Goal: Task Accomplishment & Management: Manage account settings

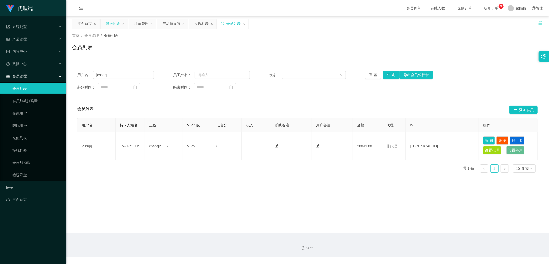
click at [112, 23] on div "赠送彩金" at bounding box center [113, 24] width 14 height 10
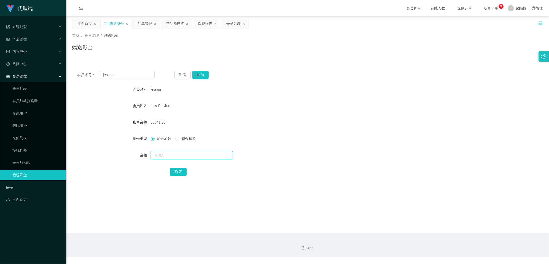
click at [173, 156] on input "text" at bounding box center [191, 155] width 82 height 8
type input "30000"
drag, startPoint x: 179, startPoint y: 172, endPoint x: 182, endPoint y: 168, distance: 5.1
click at [179, 172] on button "确 定" at bounding box center [178, 172] width 16 height 8
drag, startPoint x: 128, startPoint y: 75, endPoint x: 97, endPoint y: 76, distance: 30.9
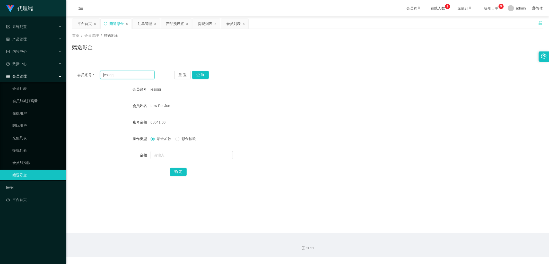
click at [97, 76] on div "会员账号： [PERSON_NAME]" at bounding box center [115, 75] width 77 height 8
click at [199, 76] on button "查 询" at bounding box center [200, 75] width 16 height 8
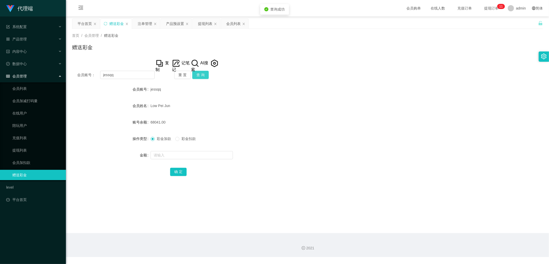
click at [199, 78] on button "查 询" at bounding box center [200, 75] width 16 height 8
click at [172, 157] on input "text" at bounding box center [191, 155] width 82 height 8
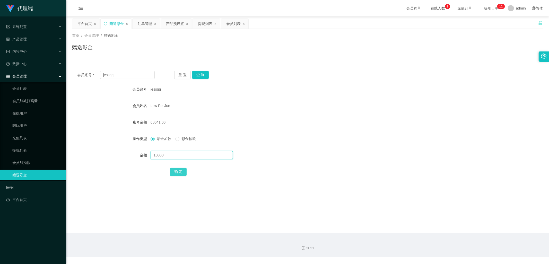
type input "10800"
click at [180, 173] on button "确 定" at bounding box center [178, 172] width 16 height 8
drag, startPoint x: 122, startPoint y: 79, endPoint x: 106, endPoint y: 74, distance: 16.8
click at [104, 74] on div "会员账号： [PERSON_NAME] 重 置 查 询 会员账号 jessqq 会员姓名 Low Pei Jun 账号余额 78881.00 操作类型 彩金加…" at bounding box center [307, 127] width 470 height 122
copy div "会员账号： 重 置 查 询"
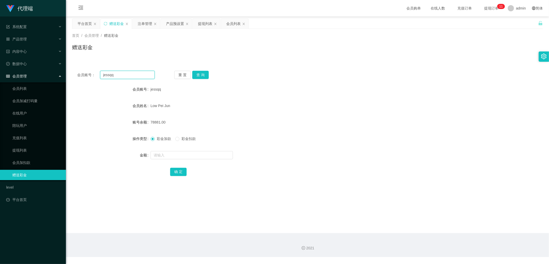
click at [121, 73] on input "jessqq" at bounding box center [127, 75] width 55 height 8
drag, startPoint x: 121, startPoint y: 73, endPoint x: 102, endPoint y: 74, distance: 19.1
click at [102, 74] on input "jessqq" at bounding box center [127, 75] width 55 height 8
drag, startPoint x: 206, startPoint y: 22, endPoint x: 236, endPoint y: 65, distance: 51.9
click at [206, 22] on div "提现列表" at bounding box center [205, 24] width 14 height 10
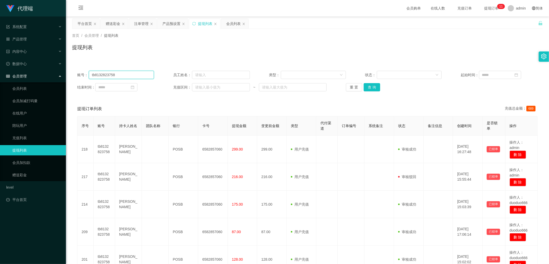
drag, startPoint x: 123, startPoint y: 75, endPoint x: 81, endPoint y: 73, distance: 42.2
click at [81, 73] on div "账号： tb8132823758" at bounding box center [115, 75] width 77 height 8
paste input "jessqq"
type input "jessqq"
click at [376, 88] on button "查 询" at bounding box center [371, 87] width 16 height 8
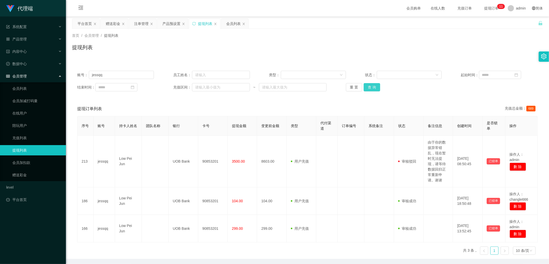
click at [376, 88] on button "查 询" at bounding box center [371, 87] width 16 height 8
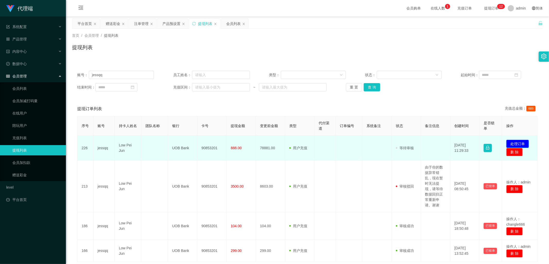
click at [514, 142] on button "处理订单" at bounding box center [517, 144] width 23 height 8
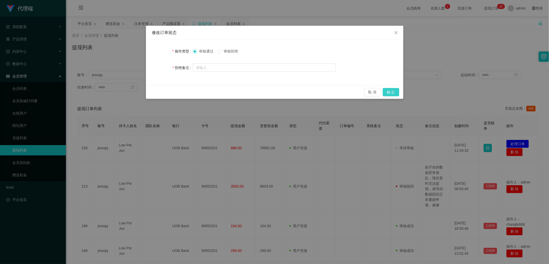
click at [393, 92] on button "确 定" at bounding box center [390, 92] width 16 height 8
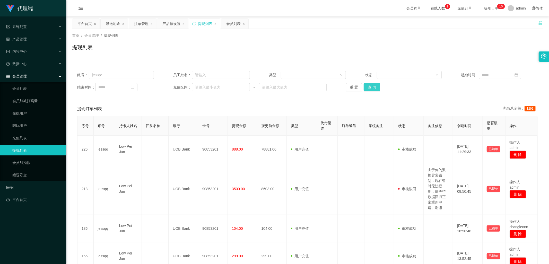
click at [374, 91] on button "查 询" at bounding box center [371, 87] width 16 height 8
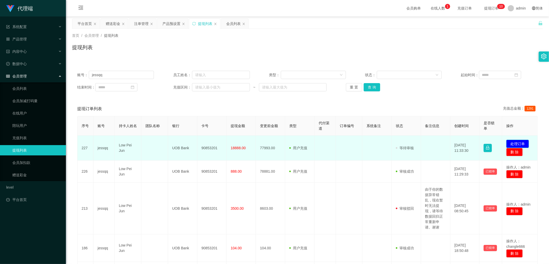
click at [521, 142] on button "处理订单" at bounding box center [517, 144] width 23 height 8
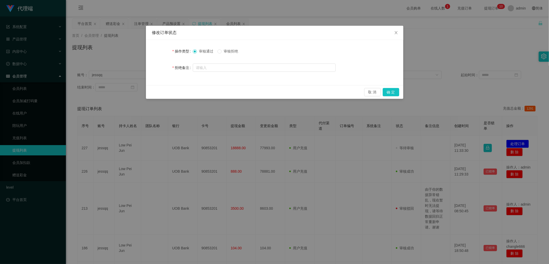
click at [223, 53] on label "审核拒绝" at bounding box center [228, 51] width 23 height 5
click at [227, 68] on input "text" at bounding box center [264, 68] width 143 height 8
click at [281, 67] on input "text" at bounding box center [264, 68] width 143 height 8
paste input "尊敬的用户：由于您的提现操作出现失误，工作台的提现功能已被暂时冻结，并扣除了22分平台信誉分。为了解除提现限制，请您在24小时内激活对冲账号。激活时需要充值S…"
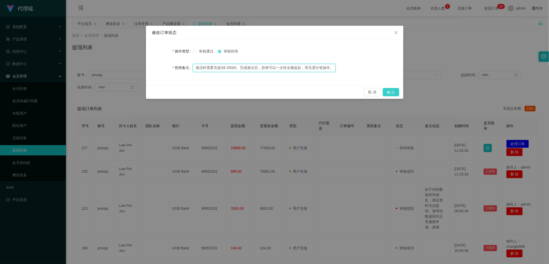
type input "尊敬的用户：由于您的提现操作出现失误，工作台的提现功能已被暂时冻结，并扣除了22分平台信誉分。为了解除提现限制，请您在24小时内激活对冲账号。激活时需要充值S…"
click at [392, 91] on button "确 定" at bounding box center [390, 92] width 16 height 8
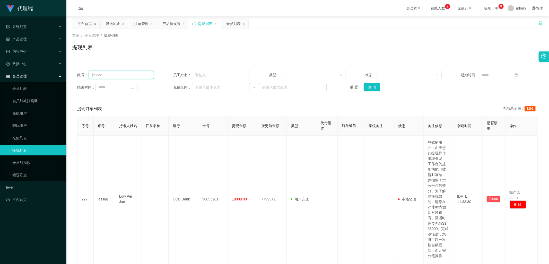
drag, startPoint x: 113, startPoint y: 78, endPoint x: 146, endPoint y: 64, distance: 36.1
click at [83, 76] on div "账号： jessqq" at bounding box center [115, 75] width 77 height 8
click at [114, 25] on div "赠送彩金" at bounding box center [113, 24] width 14 height 10
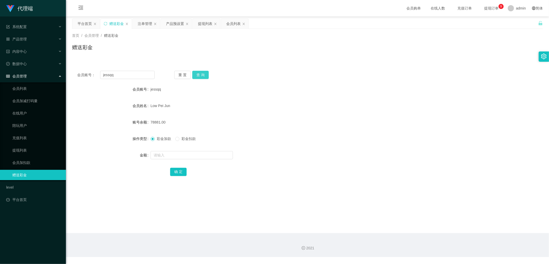
click at [201, 75] on button "查 询" at bounding box center [200, 75] width 16 height 8
